Goal: Transaction & Acquisition: Purchase product/service

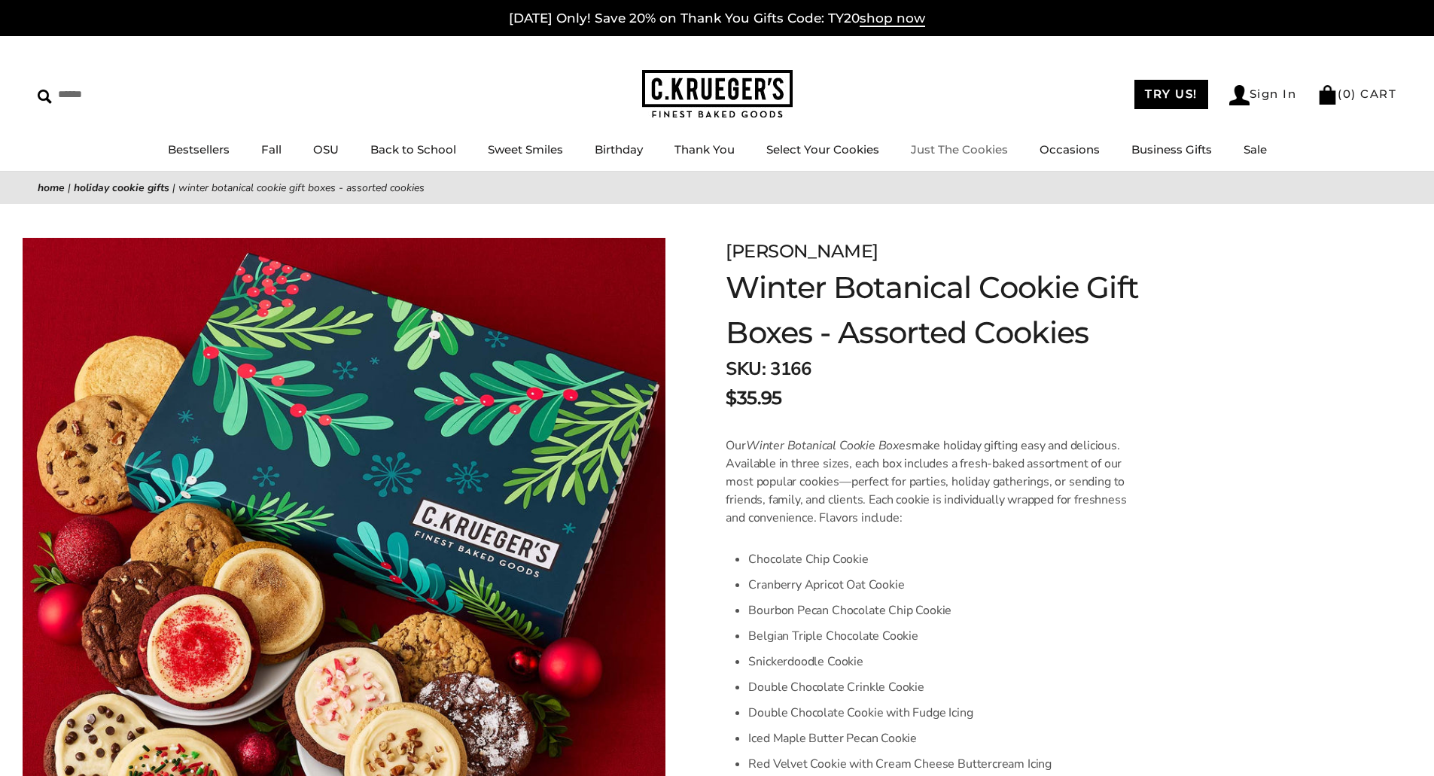
click at [966, 146] on link "Just The Cookies" at bounding box center [959, 149] width 97 height 14
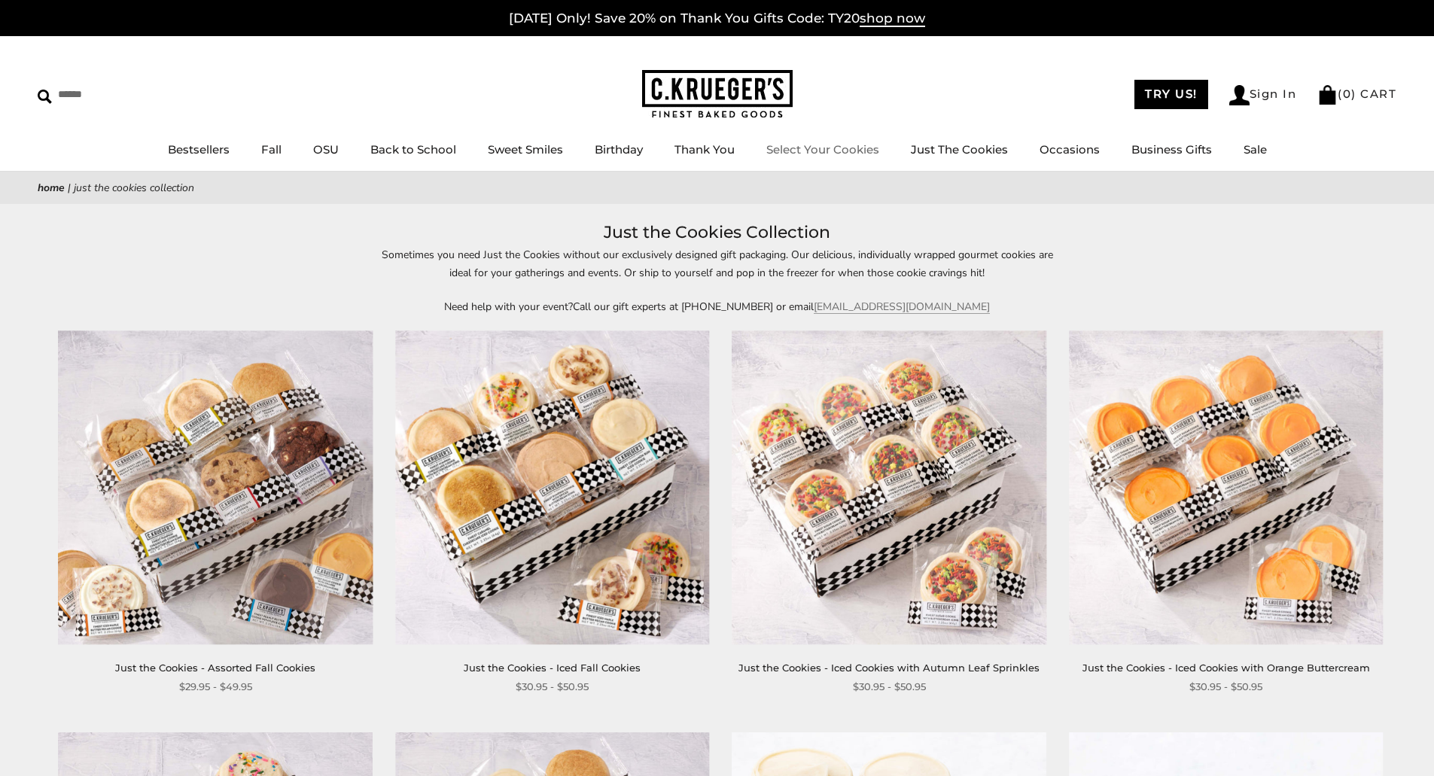
click at [833, 148] on link "Select Your Cookies" at bounding box center [822, 149] width 113 height 14
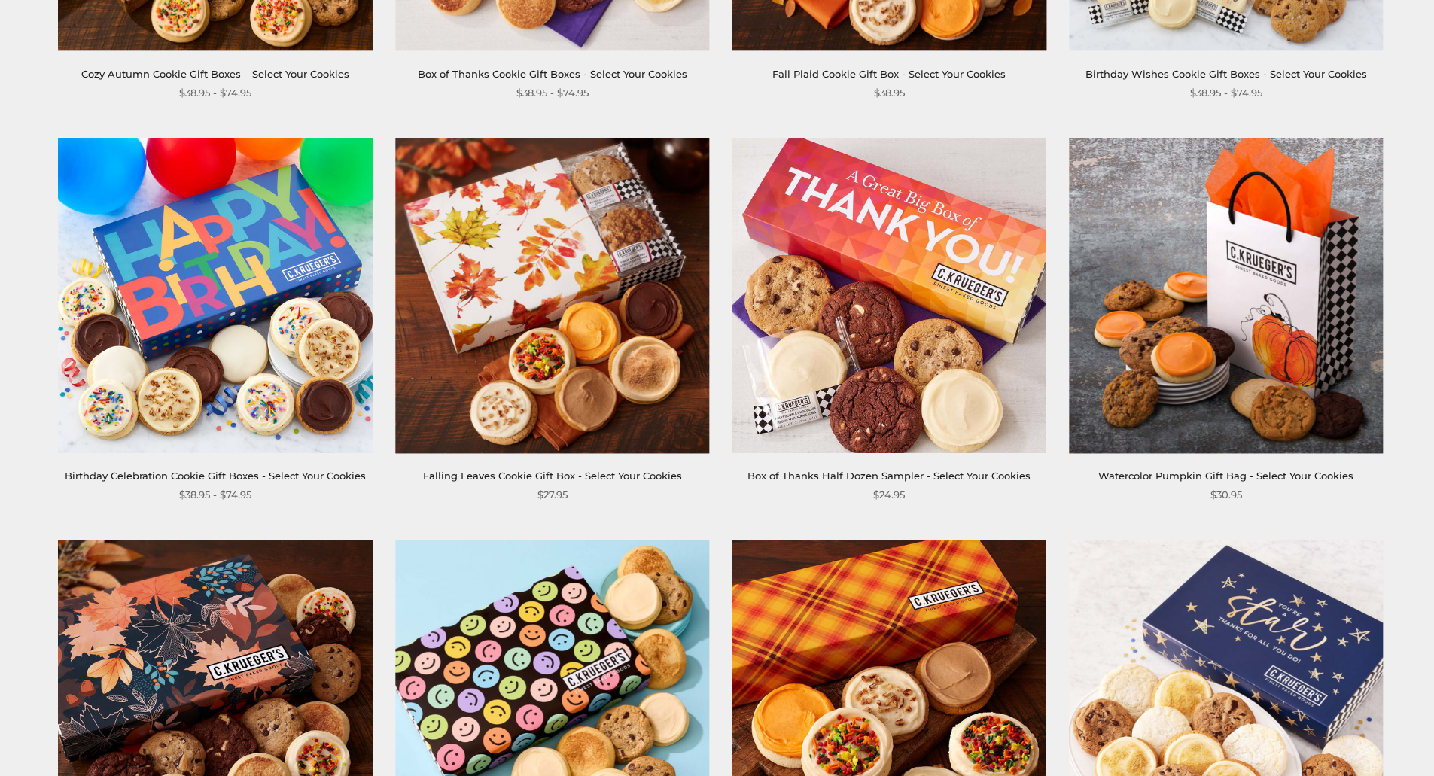
scroll to position [602, 0]
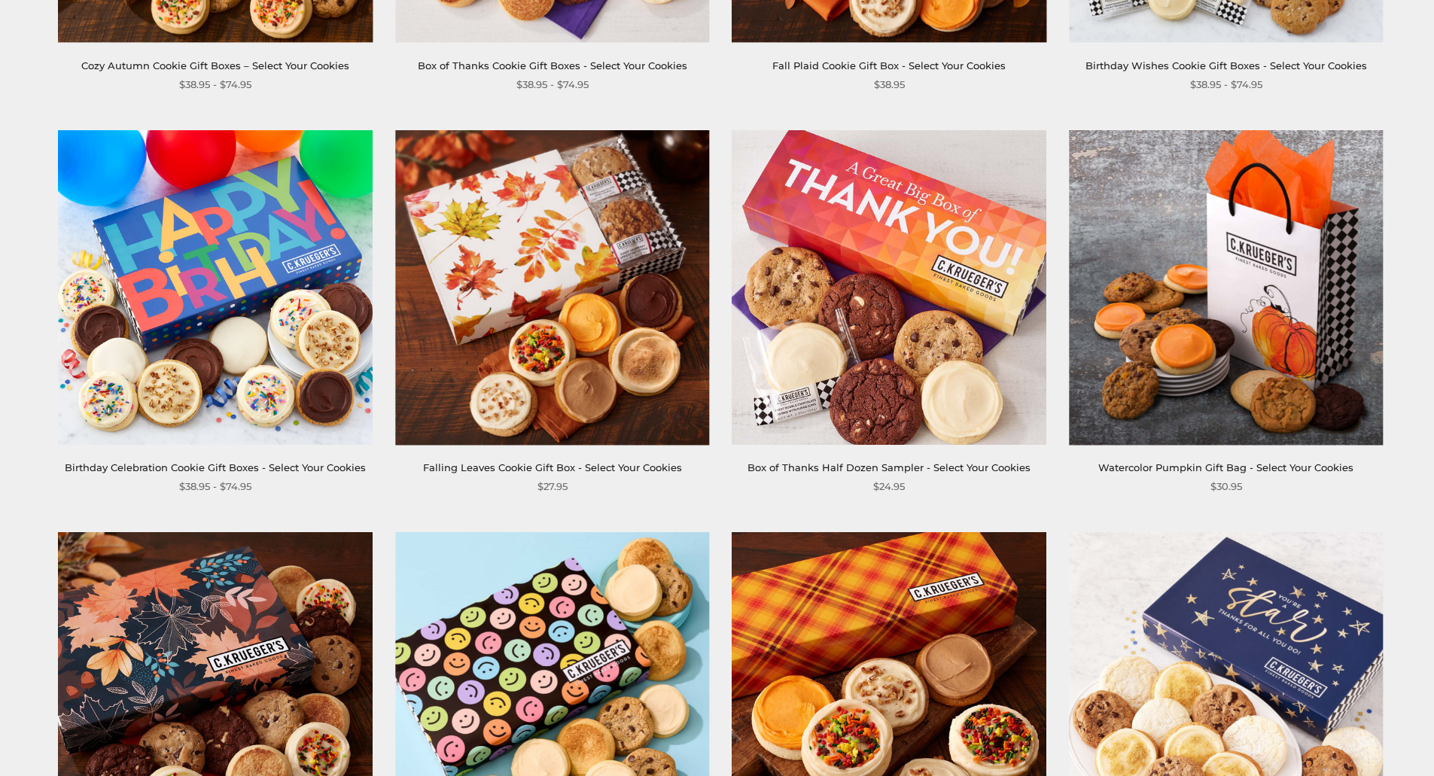
click at [1251, 312] on img at bounding box center [1226, 287] width 314 height 314
